Goal: Task Accomplishment & Management: Manage account settings

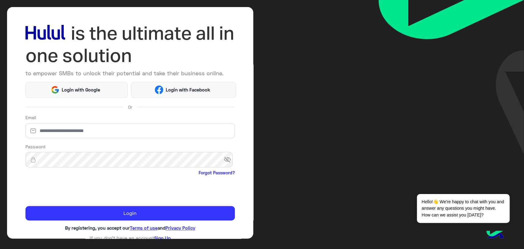
scroll to position [27, 0]
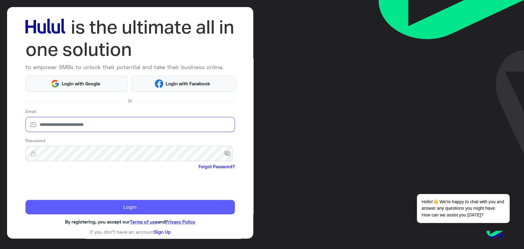
type input "**********"
click at [153, 211] on button "Login" at bounding box center [129, 207] width 209 height 15
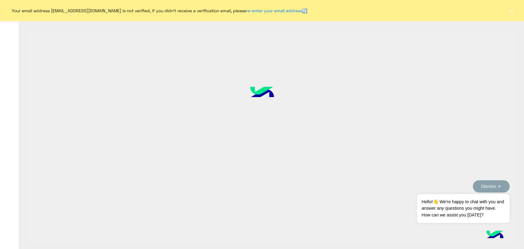
click at [493, 184] on button "Dismiss ✕" at bounding box center [491, 186] width 37 height 12
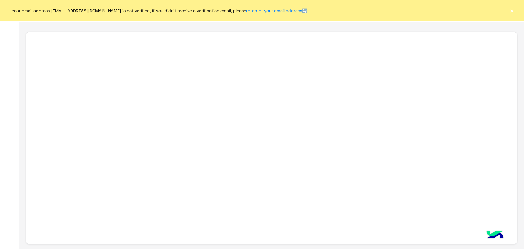
click at [511, 9] on button "×" at bounding box center [512, 10] width 6 height 6
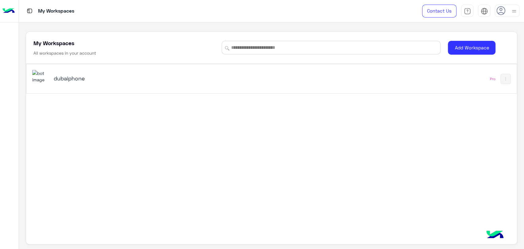
click at [356, 91] on div "dubaiphone Pro" at bounding box center [271, 78] width 490 height 29
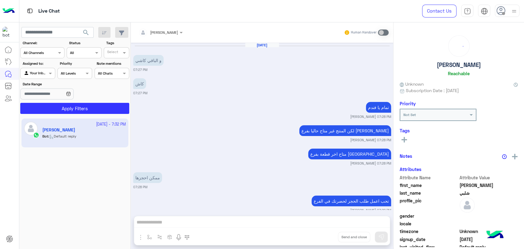
scroll to position [347, 0]
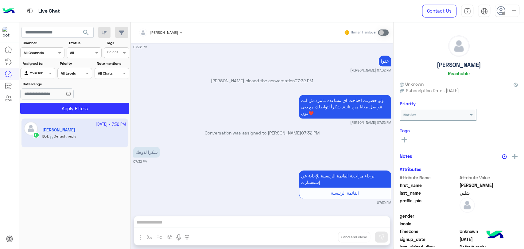
click at [505, 9] on icon at bounding box center [500, 10] width 9 height 9
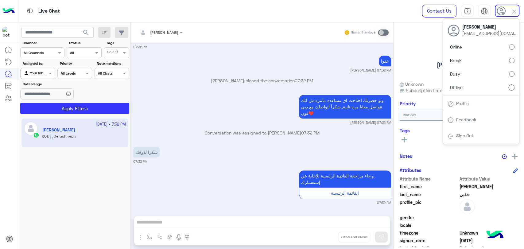
click at [472, 47] on label "Online" at bounding box center [481, 46] width 67 height 11
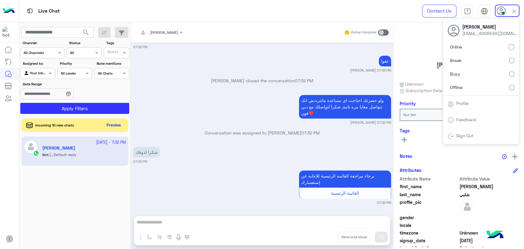
click at [86, 37] on button "search" at bounding box center [86, 33] width 15 height 13
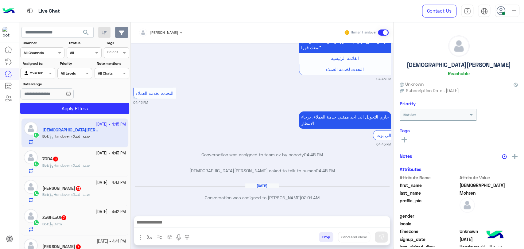
scroll to position [650, 0]
click at [121, 33] on icon "button" at bounding box center [121, 32] width 5 height 5
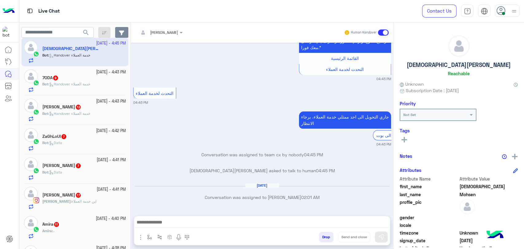
scroll to position [115, 0]
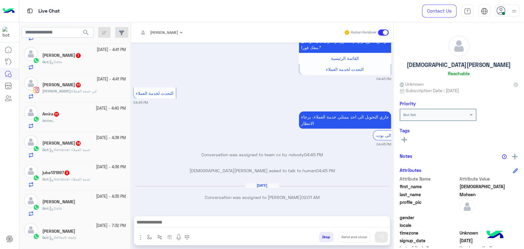
click at [508, 10] on div at bounding box center [507, 11] width 25 height 12
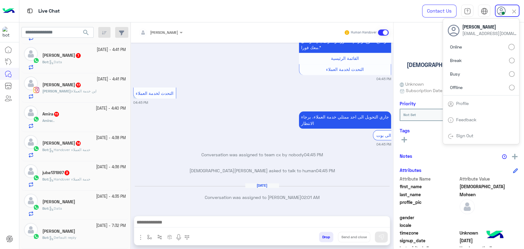
click at [461, 76] on label "Busy" at bounding box center [481, 73] width 67 height 11
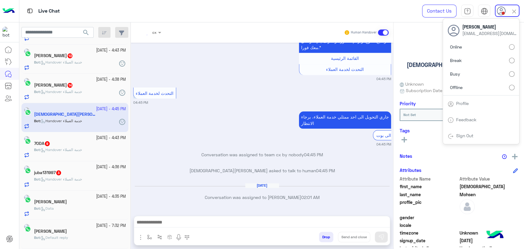
scroll to position [56, 0]
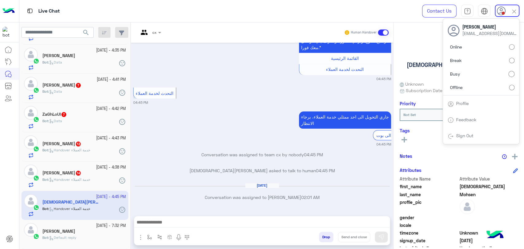
click at [87, 36] on button "search" at bounding box center [86, 33] width 15 height 13
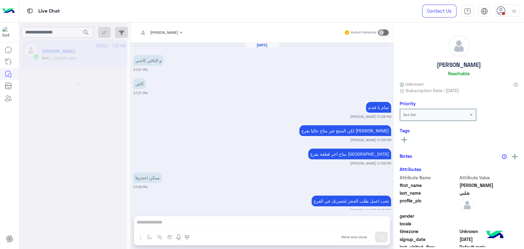
scroll to position [347, 0]
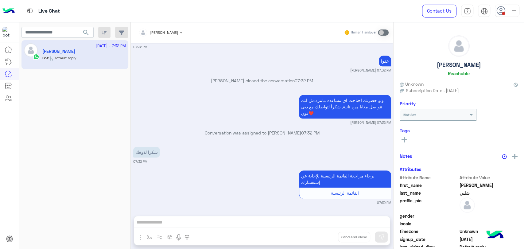
click at [87, 36] on button "search" at bounding box center [86, 33] width 15 height 13
click at [79, 27] on button "search" at bounding box center [86, 33] width 15 height 13
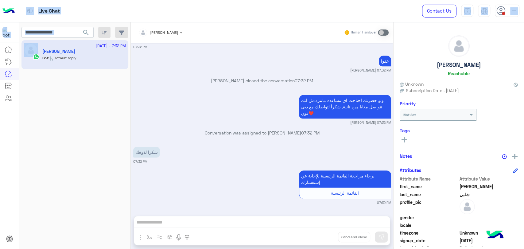
drag, startPoint x: 21, startPoint y: 33, endPoint x: 35, endPoint y: 86, distance: 54.3
click at [35, 86] on div "Live Chat Contact Us Help Center عربي English search Channel: Channel All Chann…" at bounding box center [262, 124] width 524 height 249
click at [517, 16] on div at bounding box center [514, 11] width 8 height 12
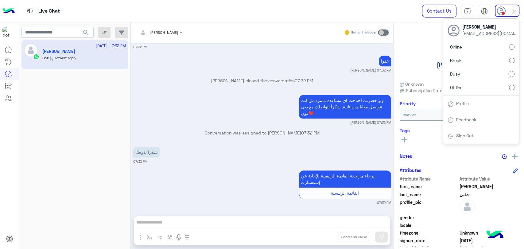
click at [484, 91] on label "Offline" at bounding box center [481, 87] width 67 height 11
click at [86, 28] on button "search" at bounding box center [86, 33] width 15 height 13
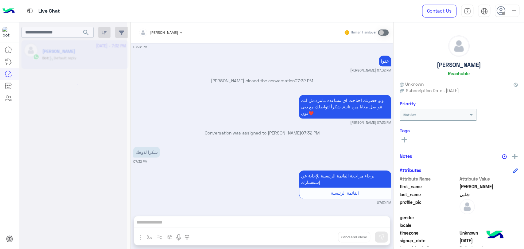
click at [86, 31] on div at bounding box center [72, 126] width 107 height 249
click at [87, 32] on div at bounding box center [72, 126] width 107 height 249
